Goal: Book appointment/travel/reservation

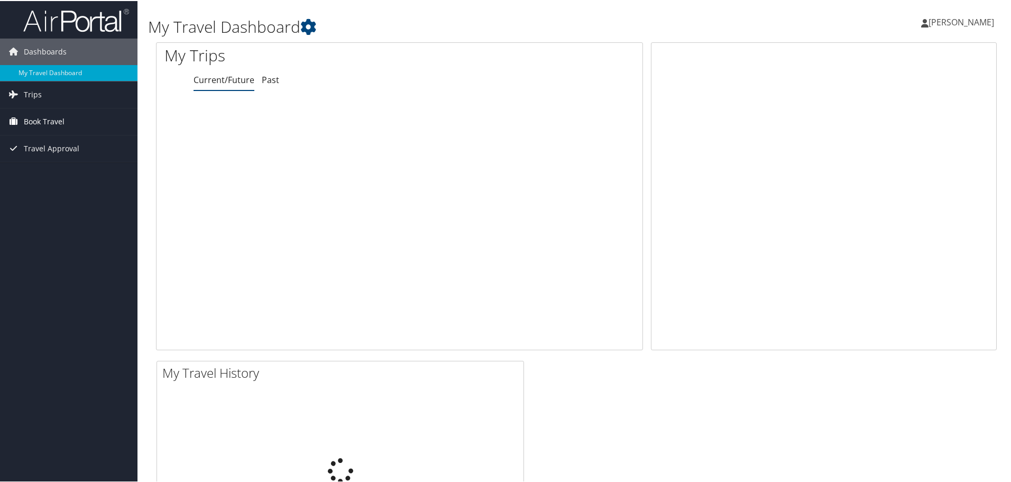
click at [47, 123] on span "Book Travel" at bounding box center [44, 120] width 41 height 26
click at [51, 175] on link "Book/Manage Online Trips" at bounding box center [69, 174] width 138 height 16
